Goal: Transaction & Acquisition: Download file/media

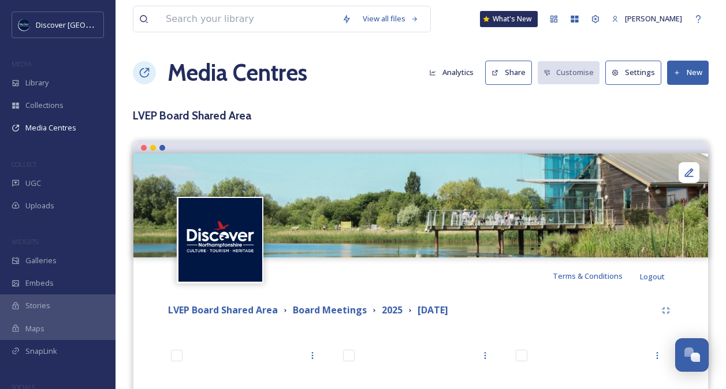
scroll to position [194, 0]
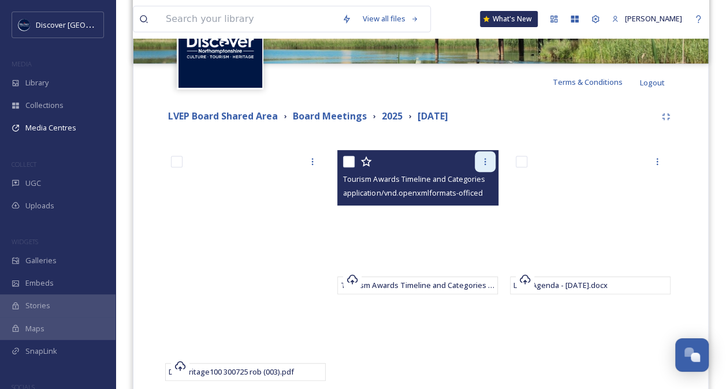
click at [487, 164] on icon at bounding box center [484, 161] width 9 height 9
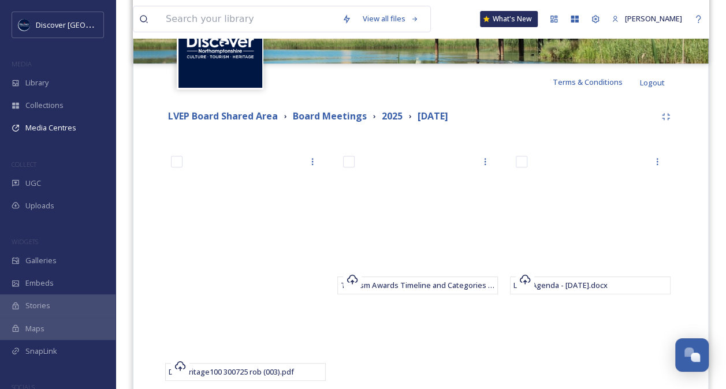
click at [449, 353] on div "Tourism Awards Timeline and Categories final" at bounding box center [420, 346] width 166 height 393
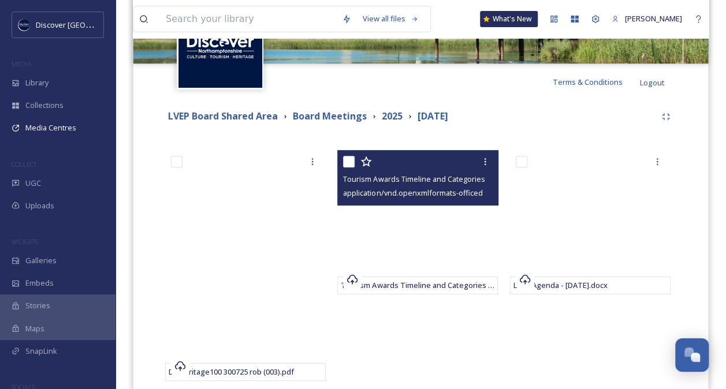
click at [388, 200] on div "Tourism Awards Timeline and Categories final application/vnd.openxmlformats-off…" at bounding box center [417, 177] width 160 height 55
click at [405, 192] on span "application/vnd.openxmlformats-officedocument.wordprocessingml.document | 135.0…" at bounding box center [506, 192] width 326 height 11
click at [447, 192] on span "application/vnd.openxmlformats-officedocument.wordprocessingml.document | 135.0…" at bounding box center [506, 192] width 326 height 11
click at [483, 159] on icon at bounding box center [484, 161] width 9 height 9
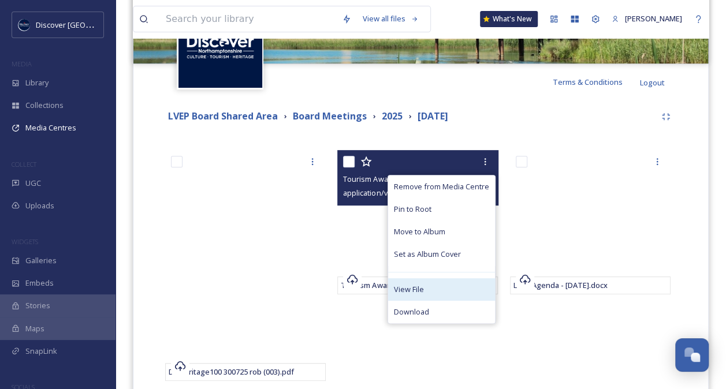
click at [421, 285] on span "View File" at bounding box center [409, 289] width 30 height 11
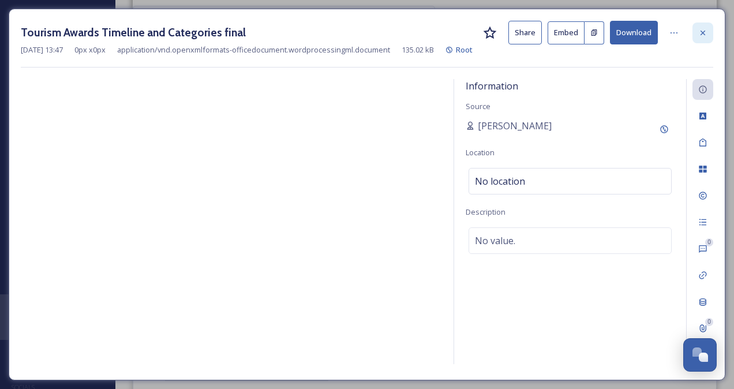
click at [704, 32] on icon at bounding box center [702, 32] width 9 height 9
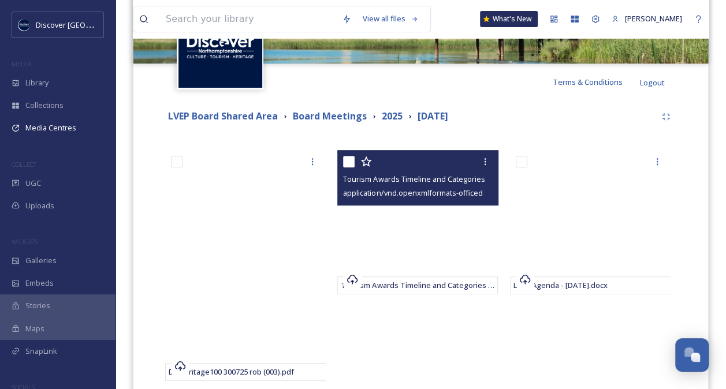
click at [439, 195] on span "application/vnd.openxmlformats-officedocument.wordprocessingml.document | 135.0…" at bounding box center [506, 192] width 326 height 11
click at [420, 287] on span "Tourism Awards Timeline and Categories final" at bounding box center [422, 285] width 162 height 10
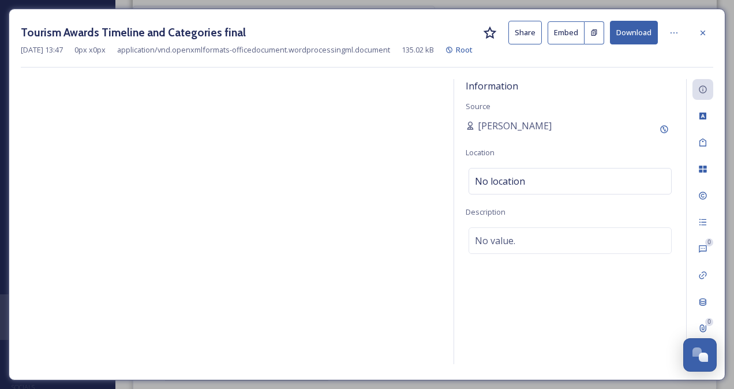
click at [641, 33] on button "Download" at bounding box center [634, 33] width 48 height 24
click at [705, 32] on icon at bounding box center [702, 32] width 9 height 9
